Goal: Information Seeking & Learning: Learn about a topic

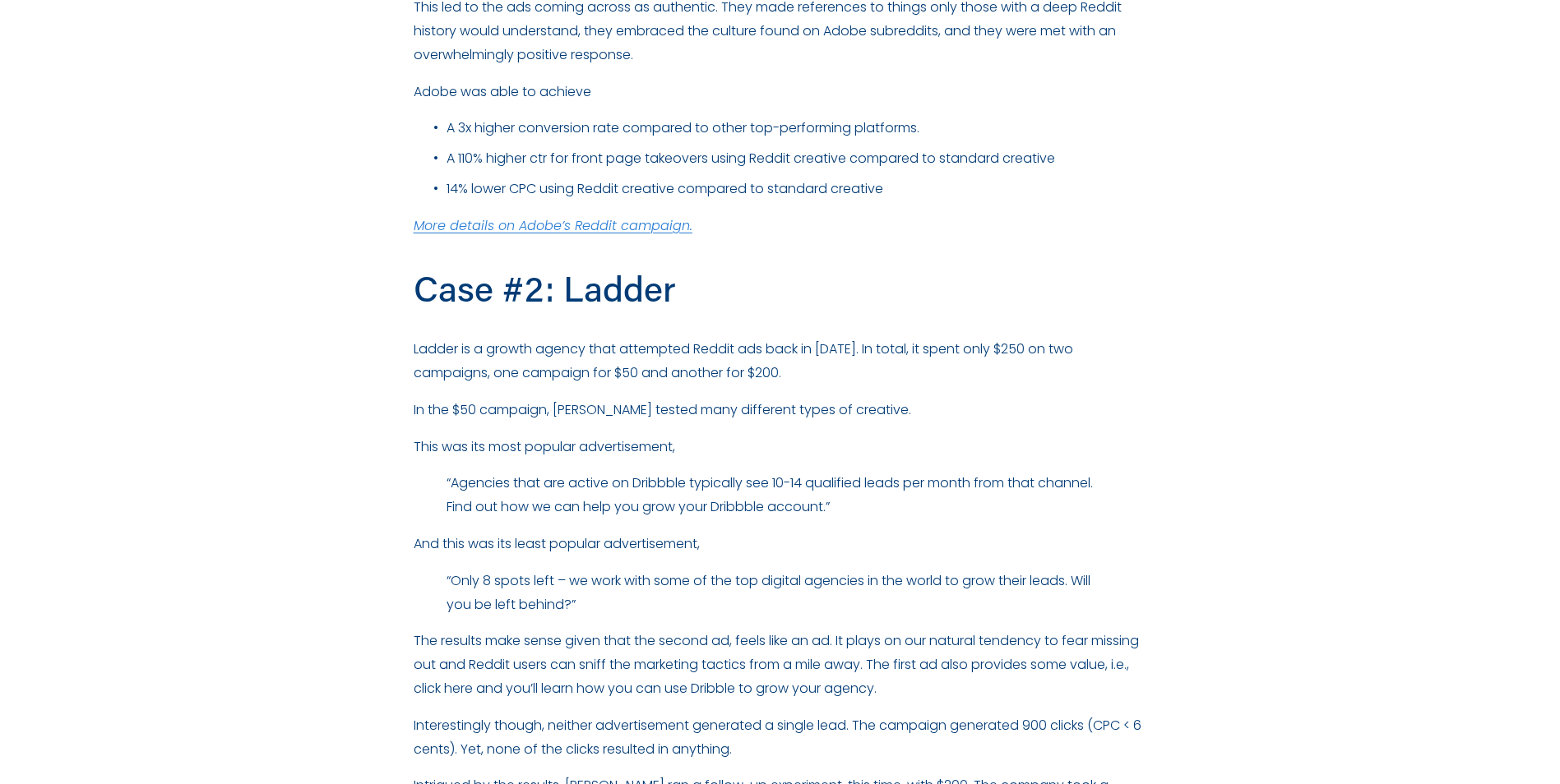
scroll to position [3945, 0]
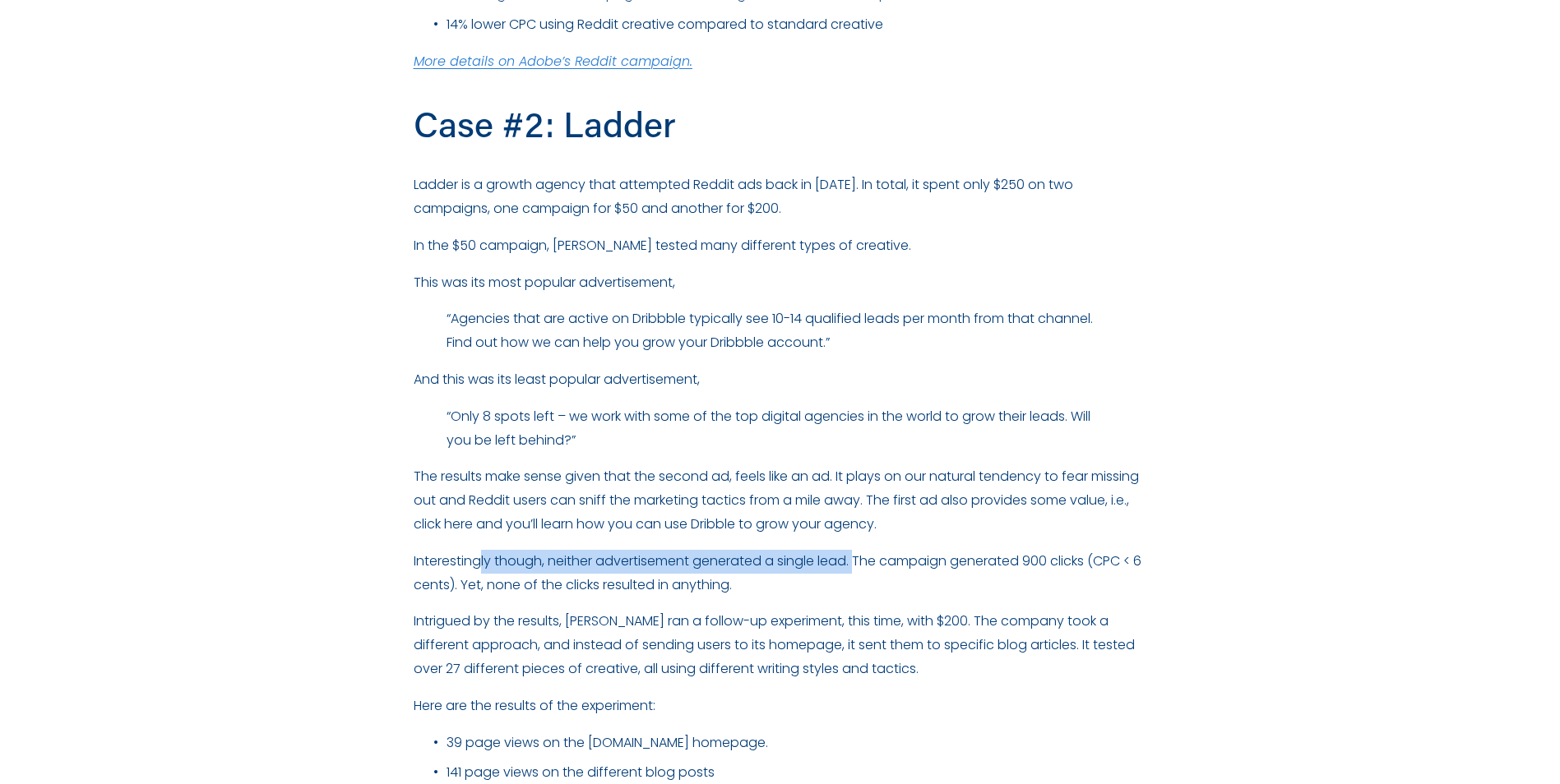
drag, startPoint x: 479, startPoint y: 565, endPoint x: 857, endPoint y: 568, distance: 378.0
click at [857, 568] on p "Interestingly though, neither advertisement generated a single lead. The campai…" at bounding box center [780, 574] width 734 height 48
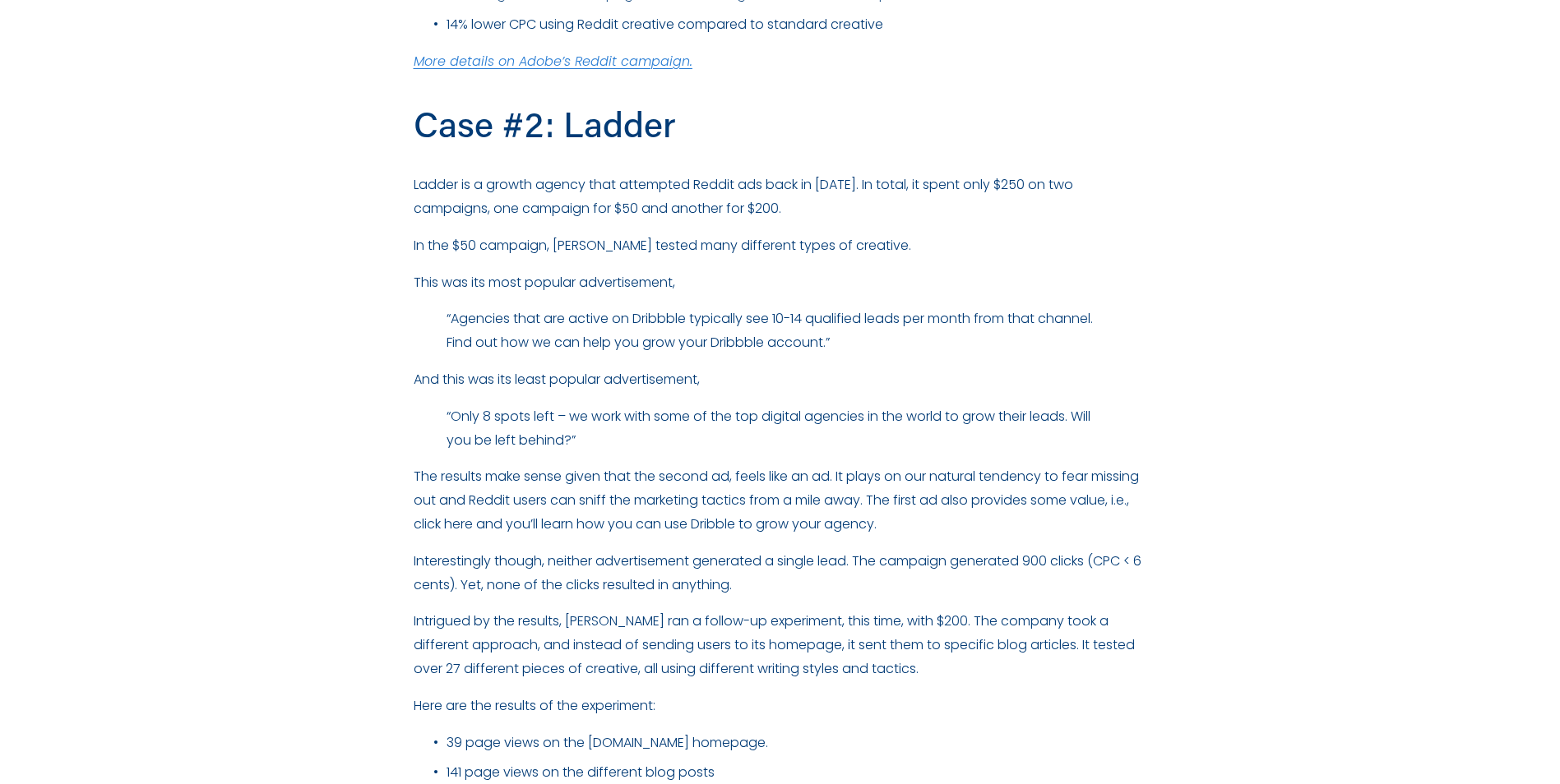
drag, startPoint x: 857, startPoint y: 568, endPoint x: 849, endPoint y: 595, distance: 28.2
click at [849, 595] on p "Interestingly though, neither advertisement generated a single lead. The campai…" at bounding box center [780, 574] width 734 height 48
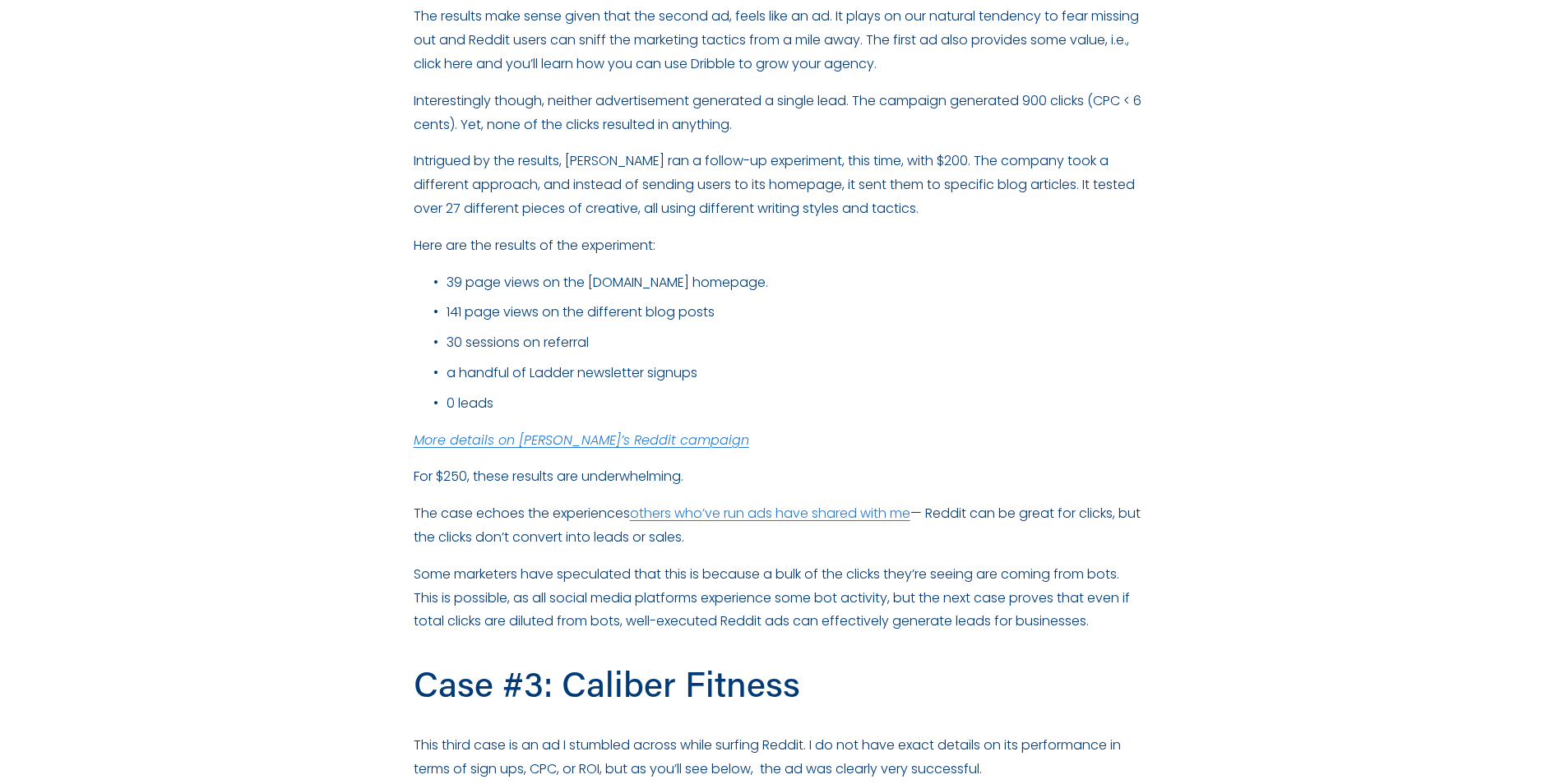
scroll to position [4438, 0]
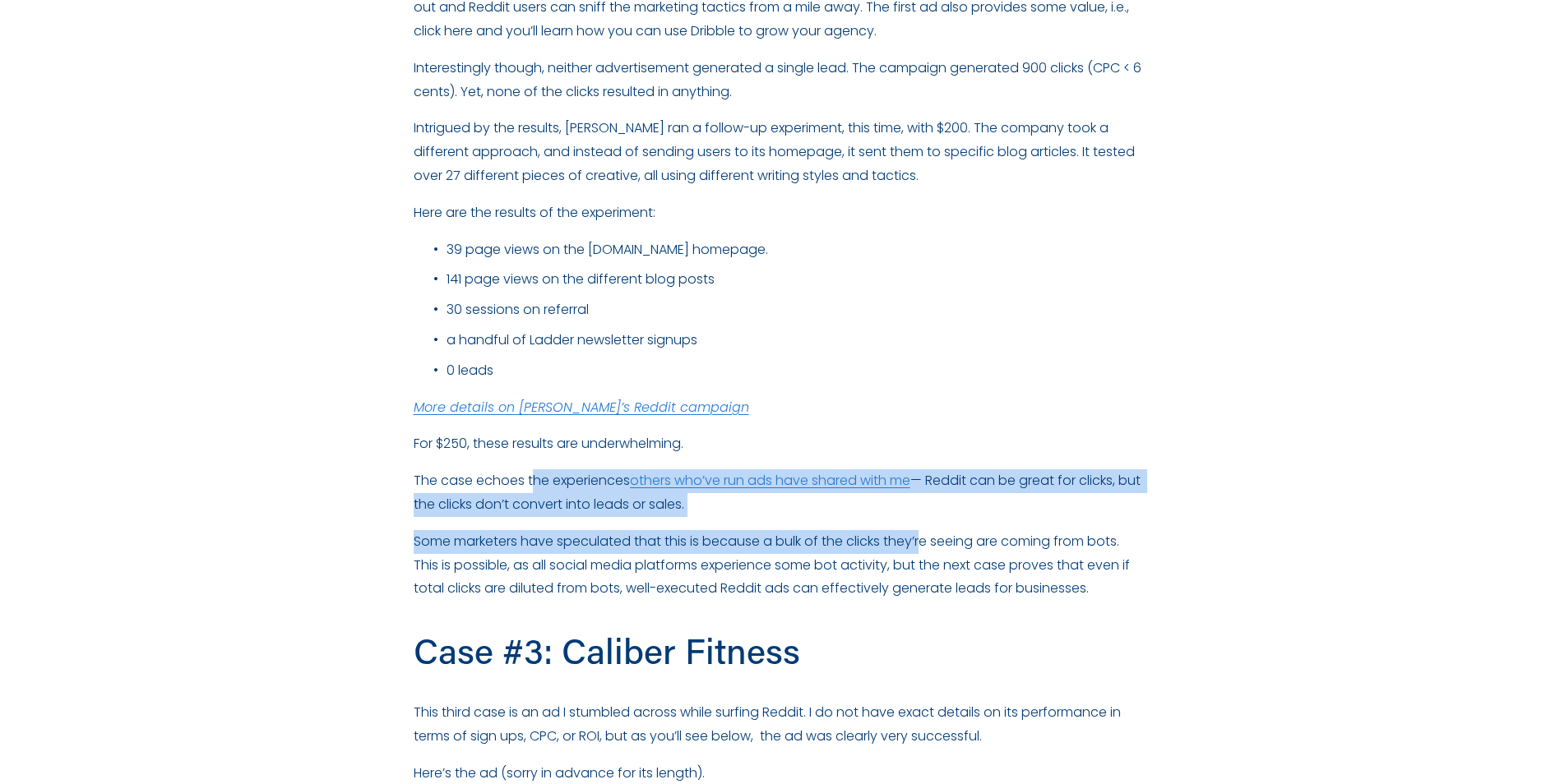
drag, startPoint x: 548, startPoint y: 481, endPoint x: 914, endPoint y: 547, distance: 371.9
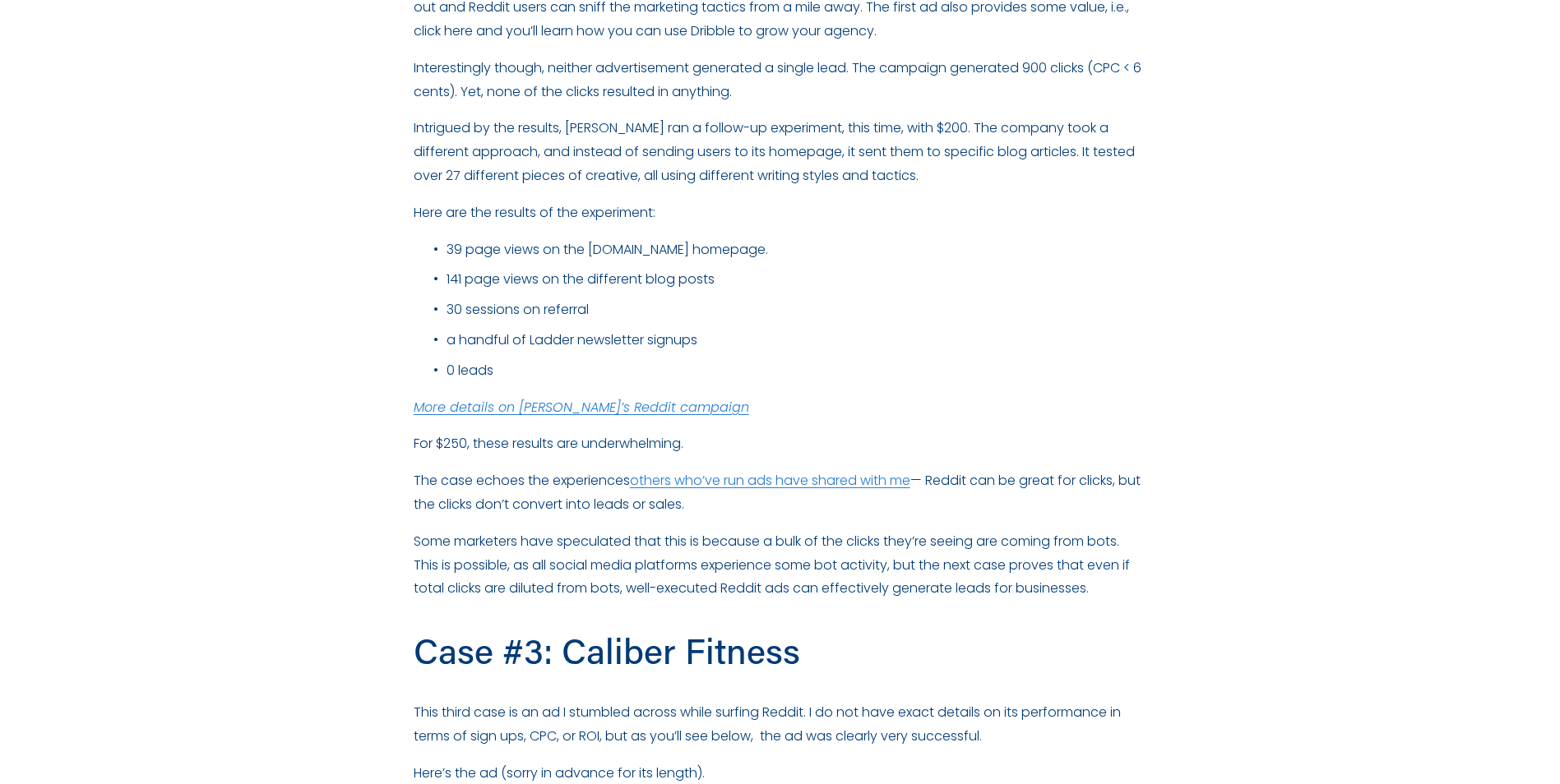
drag, startPoint x: 914, startPoint y: 547, endPoint x: 751, endPoint y: 580, distance: 166.3
click at [765, 578] on p "Some marketers have speculated that this is because a bulk of the clicks they’r…" at bounding box center [780, 566] width 734 height 70
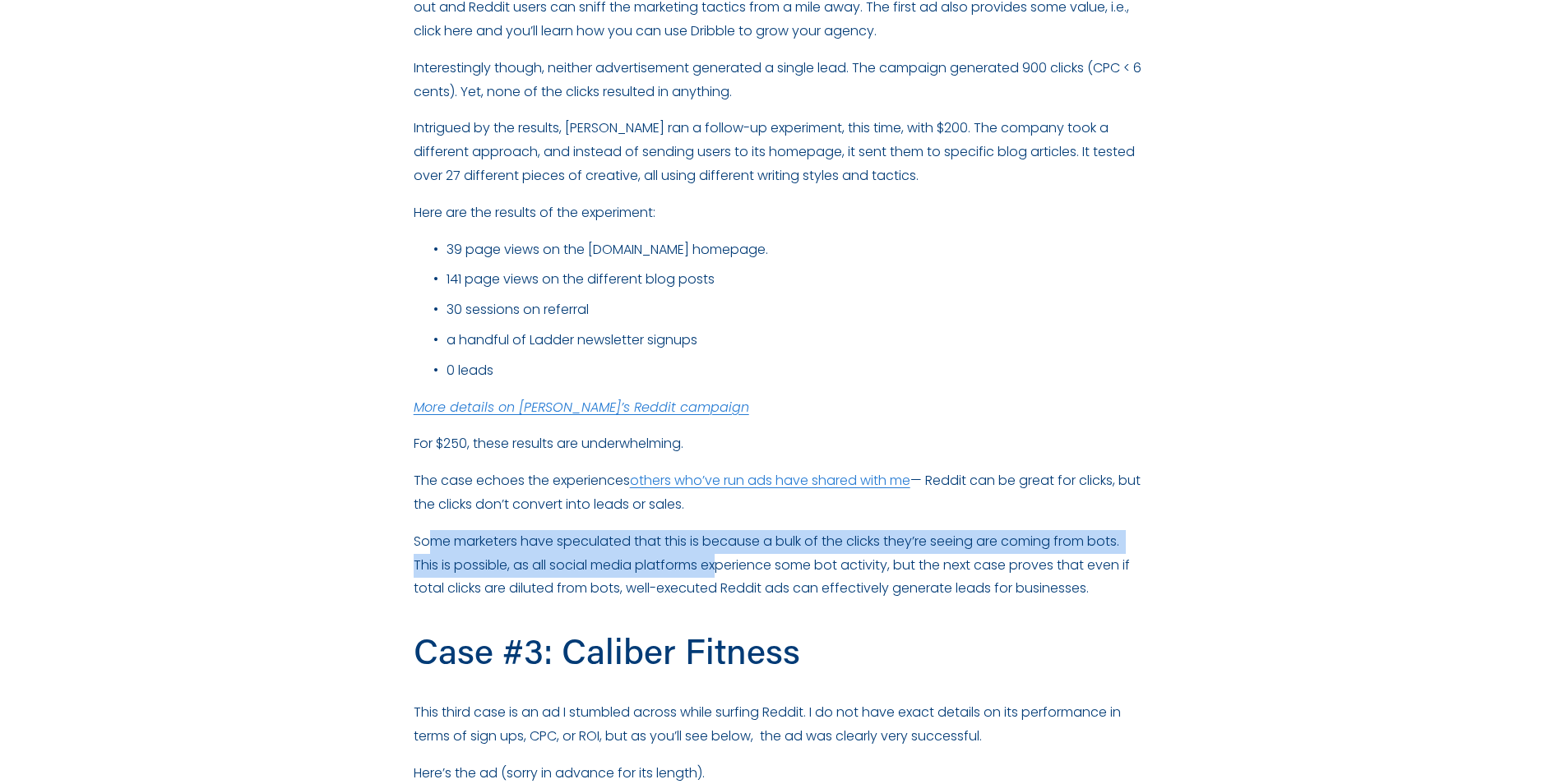
drag, startPoint x: 429, startPoint y: 544, endPoint x: 727, endPoint y: 560, distance: 298.4
click at [727, 560] on p "Some marketers have speculated that this is because a bulk of the clicks they’r…" at bounding box center [780, 566] width 734 height 70
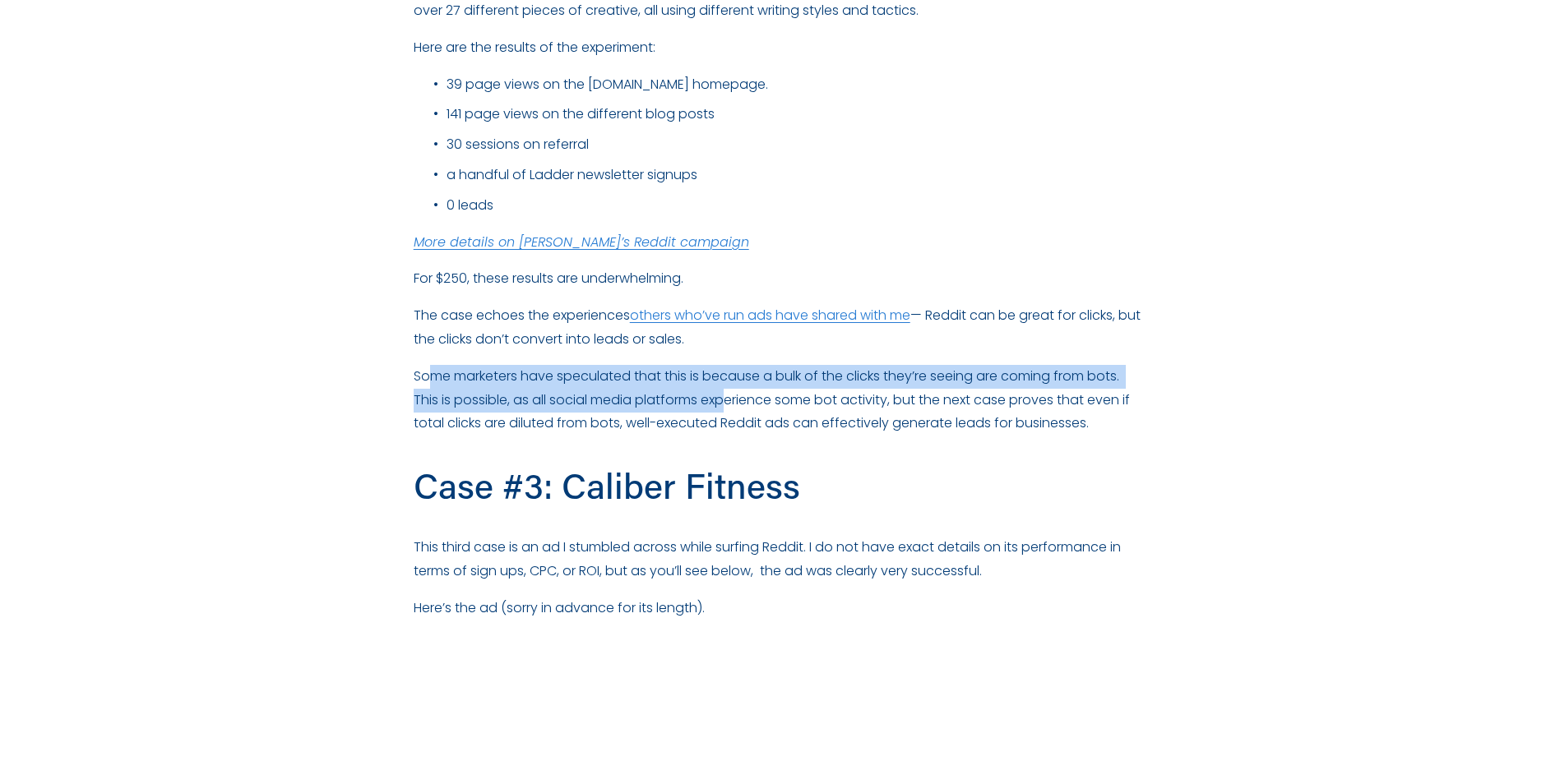
scroll to position [4767, 0]
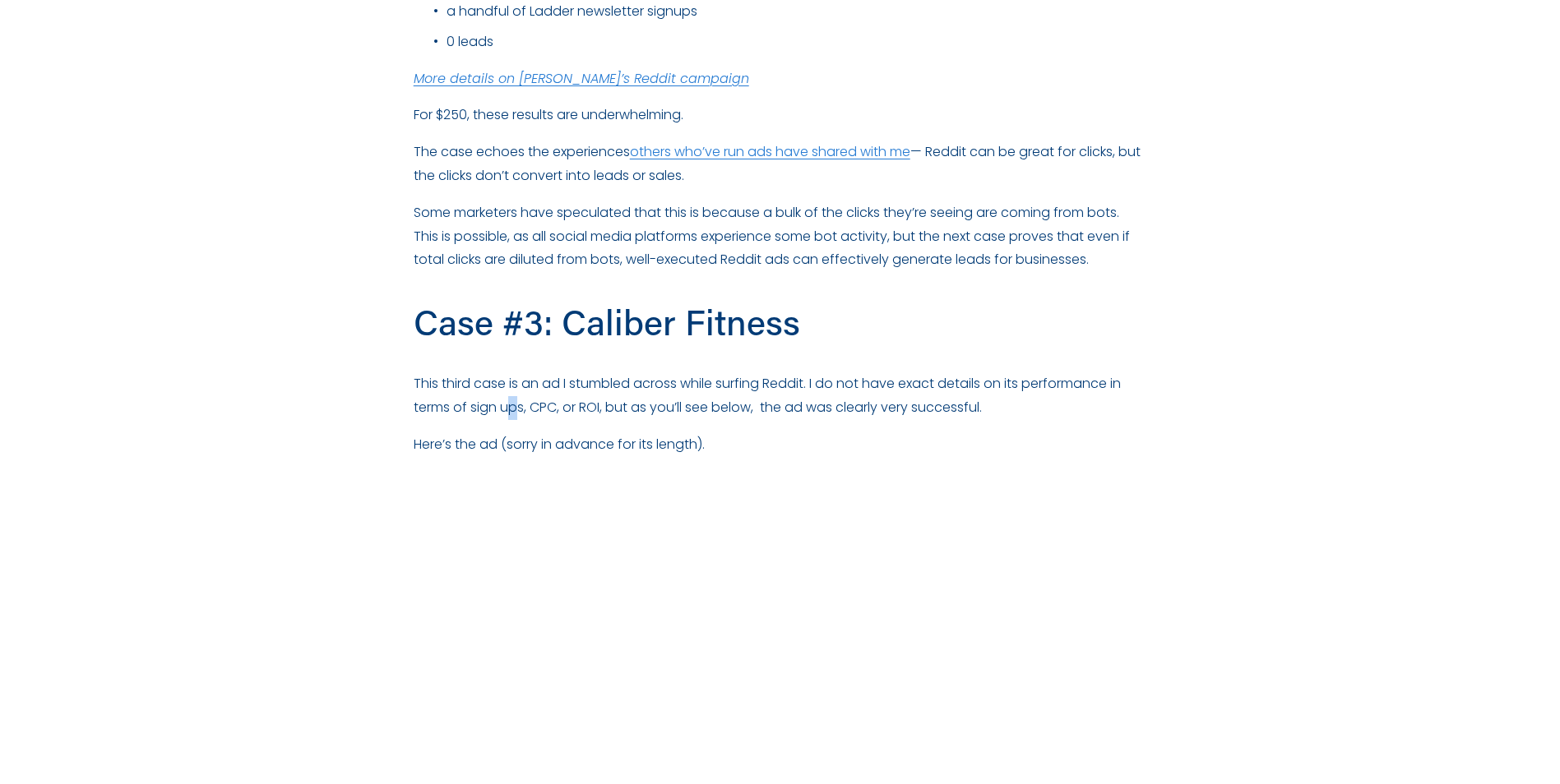
click at [515, 411] on p "This third case is an ad I stumbled across while surfing Reddit. I do not have …" at bounding box center [780, 397] width 734 height 48
drag, startPoint x: 515, startPoint y: 411, endPoint x: 630, endPoint y: 404, distance: 115.2
click at [606, 402] on p "This third case is an ad I stumbled across while surfing Reddit. I do not have …" at bounding box center [780, 397] width 734 height 48
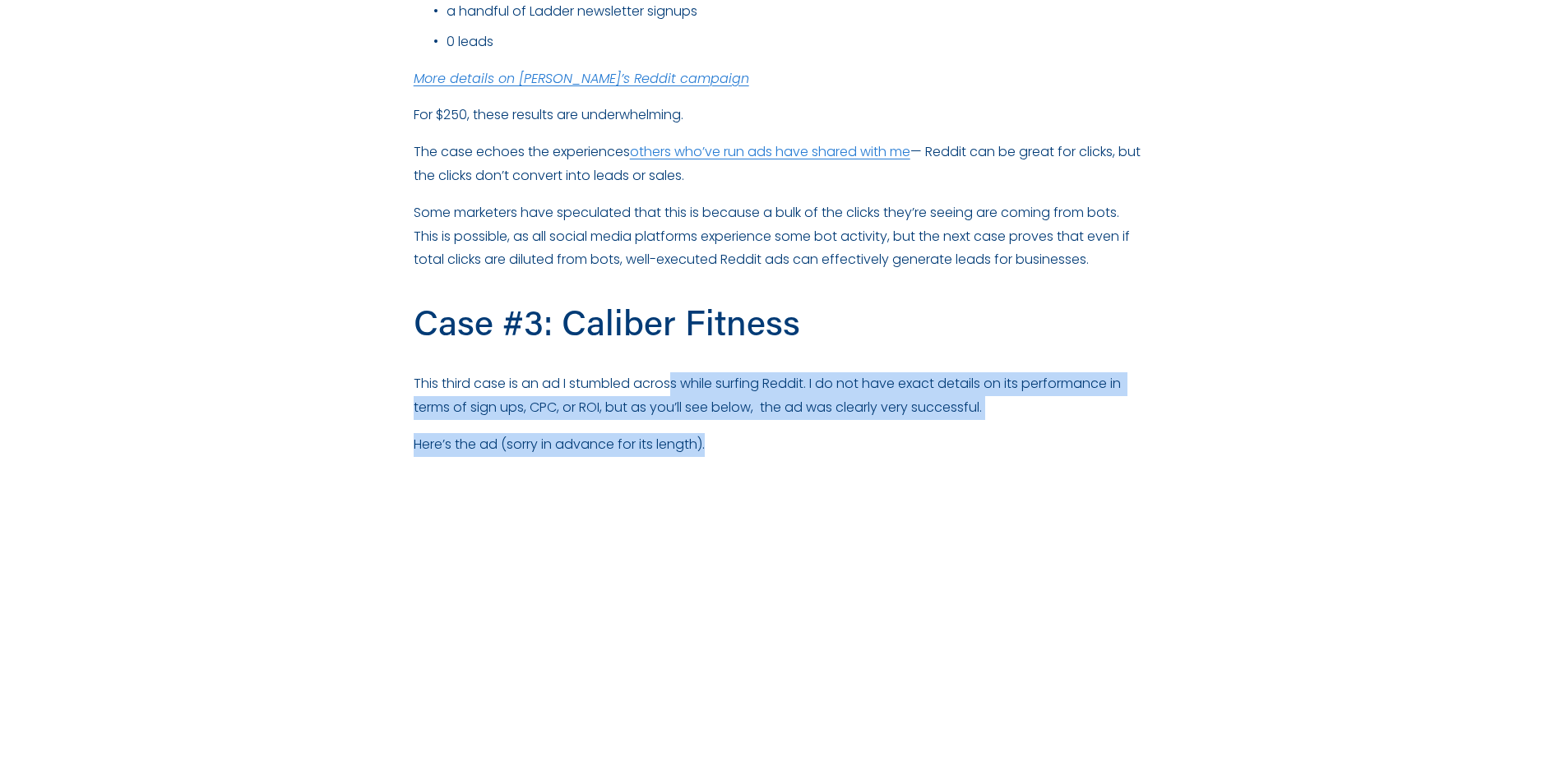
drag, startPoint x: 678, startPoint y: 388, endPoint x: 848, endPoint y: 436, distance: 176.6
drag, startPoint x: 848, startPoint y: 436, endPoint x: 859, endPoint y: 441, distance: 12.1
click at [859, 441] on p "Here’s the ad (sorry in advance for its length)." at bounding box center [780, 446] width 734 height 24
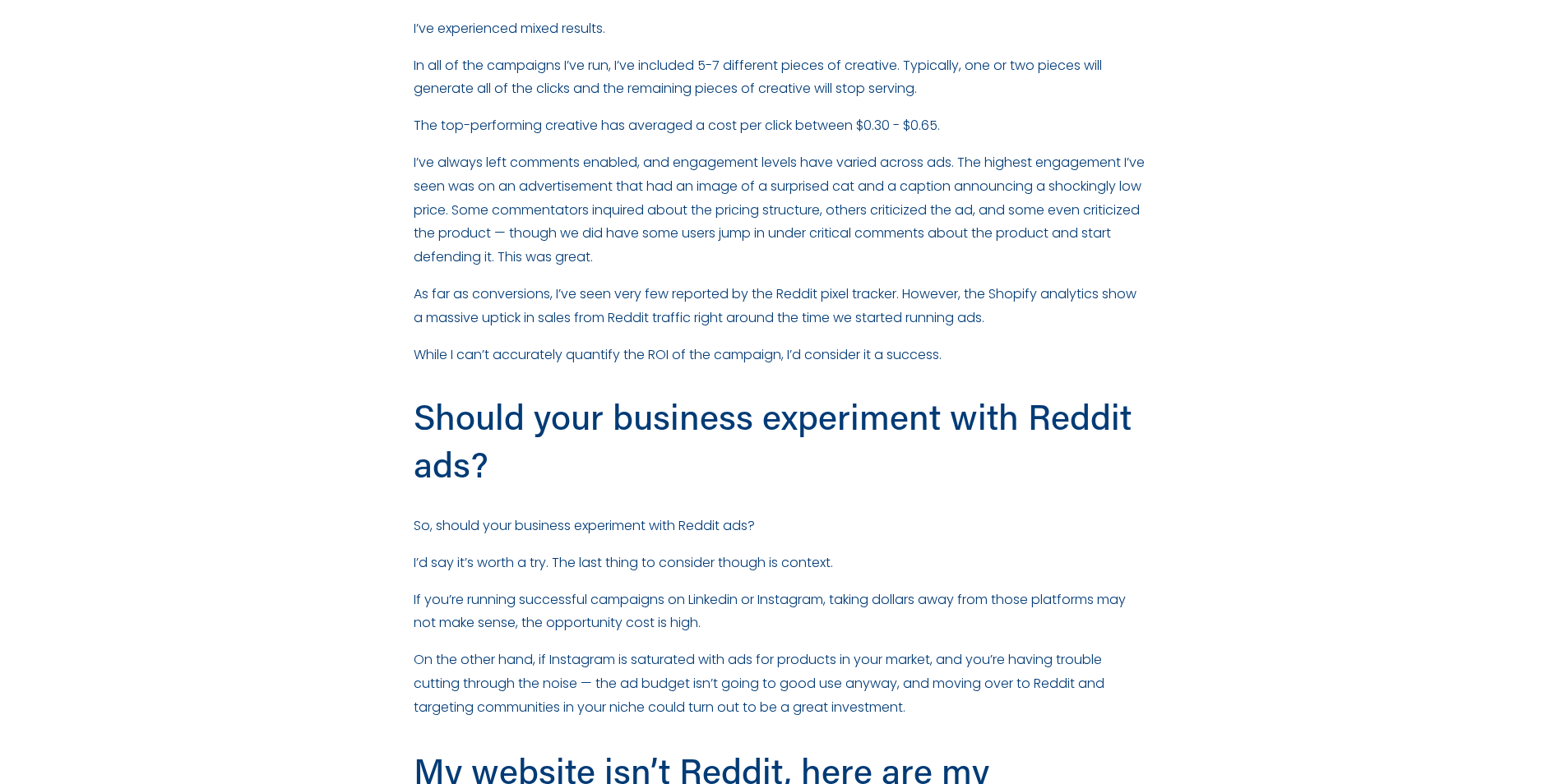
scroll to position [7233, 0]
